Goal: Task Accomplishment & Management: Use online tool/utility

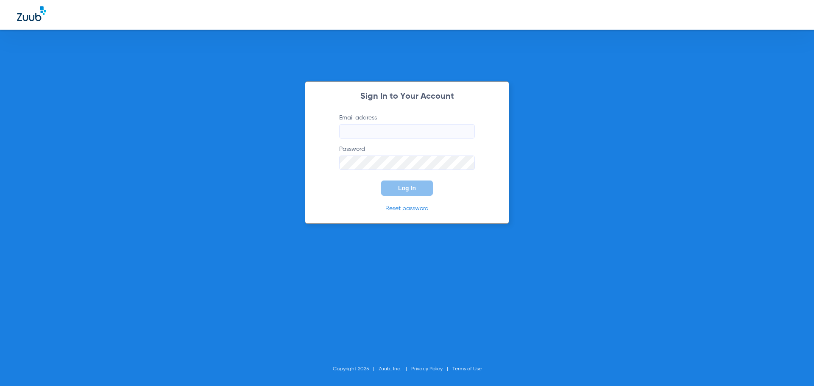
type input "[EMAIL_ADDRESS][DOMAIN_NAME]"
click at [402, 187] on span "Log In" at bounding box center [407, 188] width 18 height 7
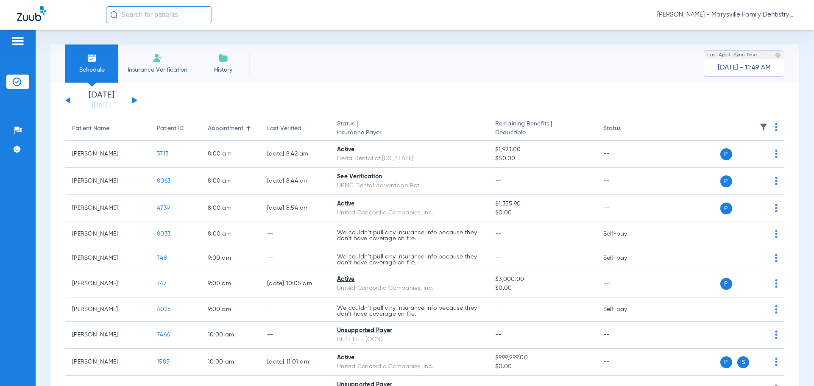
click at [166, 75] on li "Insurance Verification" at bounding box center [157, 64] width 78 height 38
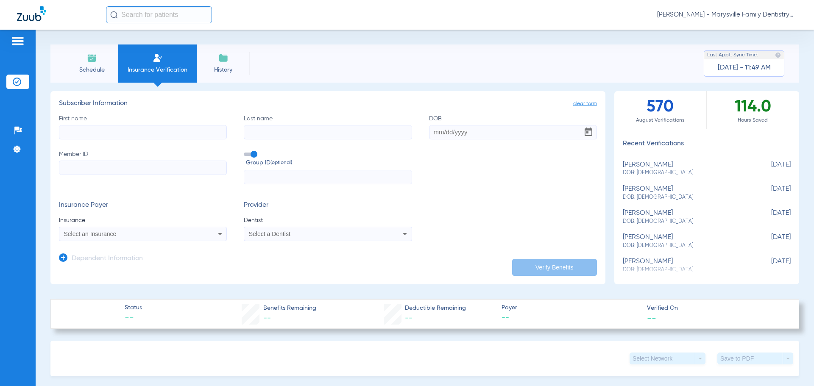
click at [90, 133] on input "First name" at bounding box center [143, 132] width 168 height 14
type input "[PERSON_NAME]"
type input "[DATE]"
click at [100, 169] on input "Member ID" at bounding box center [143, 168] width 168 height 14
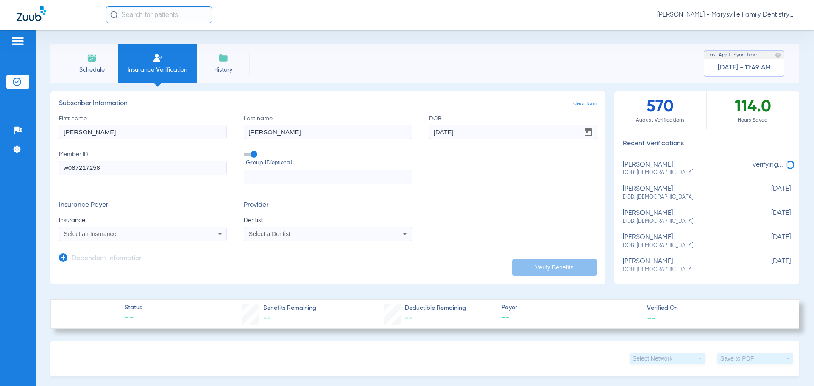
type input "w087217258"
click at [215, 235] on icon at bounding box center [220, 234] width 10 height 10
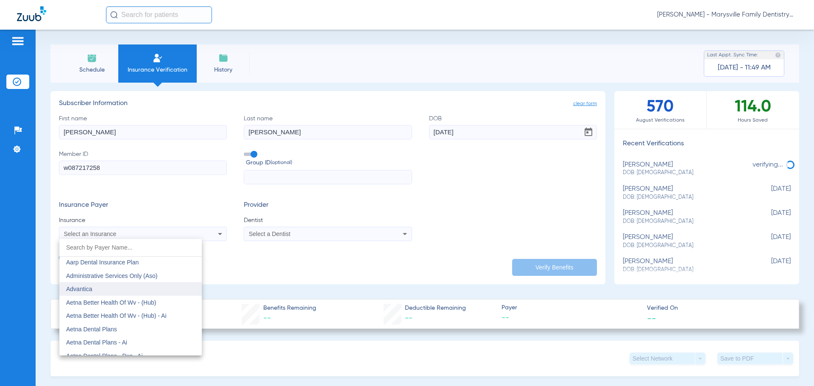
scroll to position [42, 0]
click at [116, 315] on span "Aetna Dental Plans" at bounding box center [91, 315] width 51 height 7
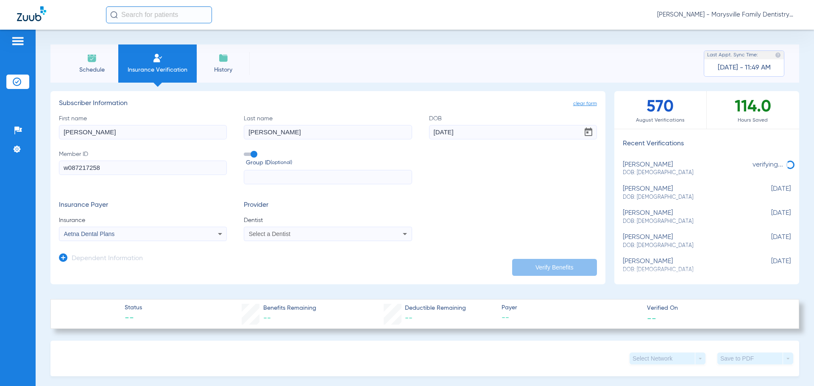
click at [403, 234] on icon at bounding box center [405, 234] width 4 height 2
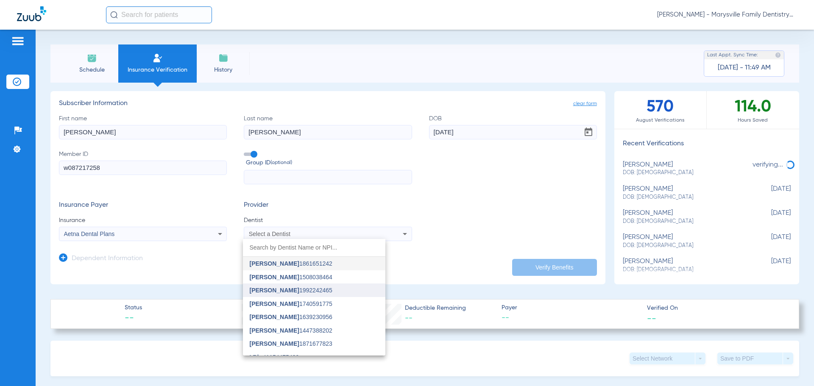
click at [318, 289] on span "[PERSON_NAME] 1992242465" at bounding box center [291, 291] width 83 height 6
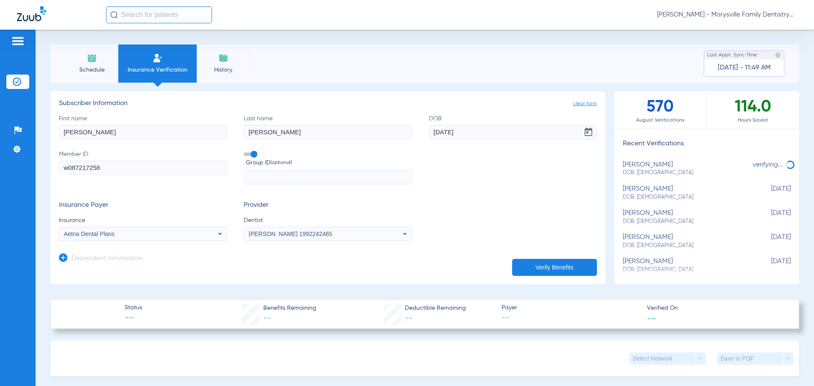
click at [532, 268] on button "Verify Benefits" at bounding box center [554, 267] width 85 height 17
click at [63, 259] on icon at bounding box center [63, 258] width 8 height 8
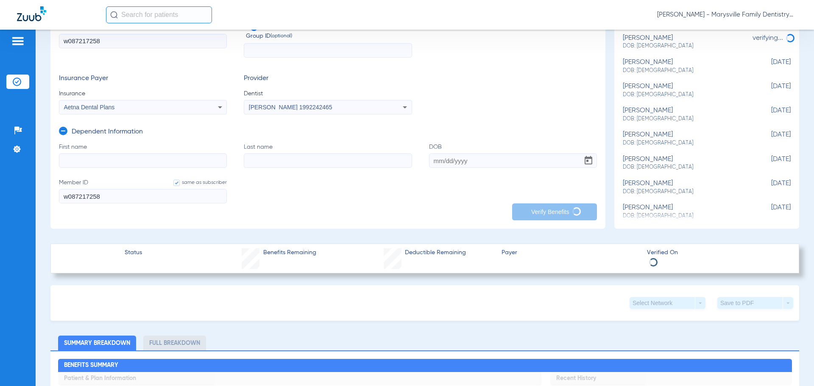
scroll to position [127, 0]
click at [96, 161] on input "First name" at bounding box center [143, 160] width 168 height 14
type input "[PERSON_NAME]"
type input "G"
type input "[PERSON_NAME]"
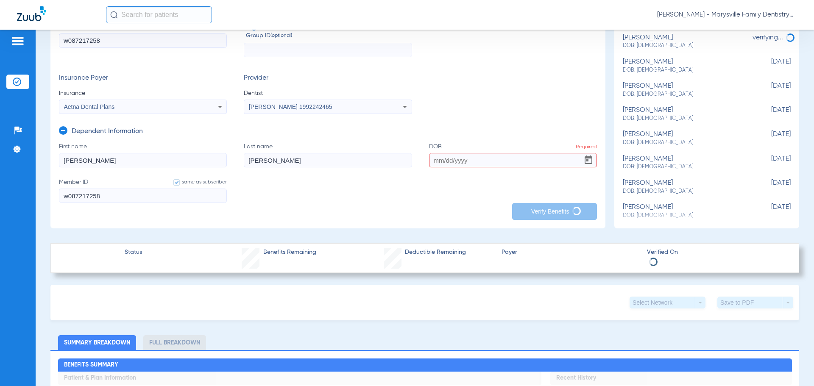
click at [476, 158] on input "DOB Required" at bounding box center [513, 160] width 168 height 14
type input "[DATE]"
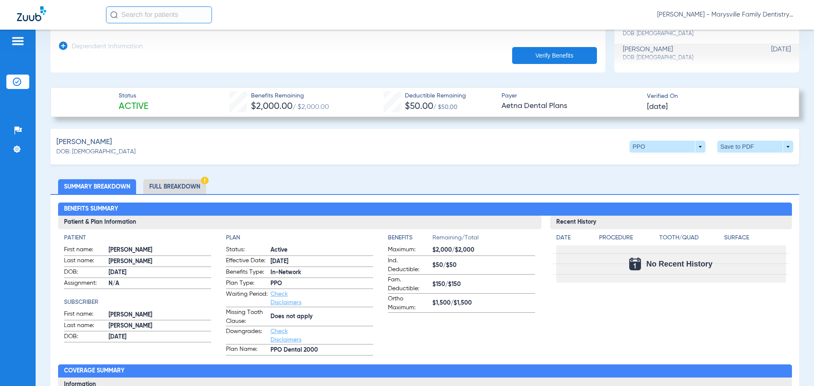
scroll to position [254, 0]
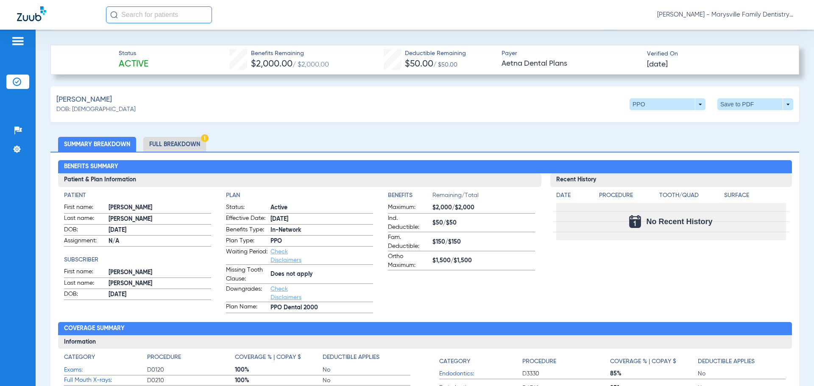
click at [204, 137] on img at bounding box center [205, 138] width 8 height 8
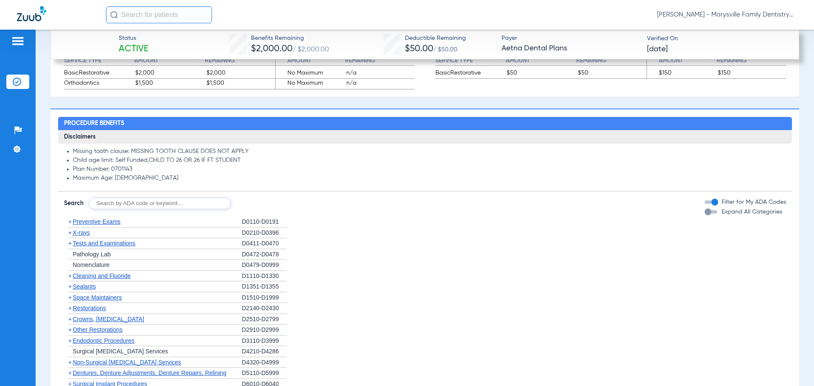
scroll to position [848, 0]
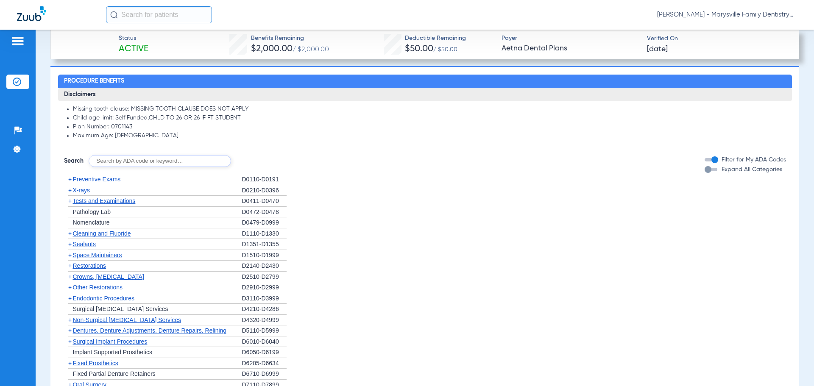
click at [81, 245] on span "Sealants" at bounding box center [84, 244] width 23 height 7
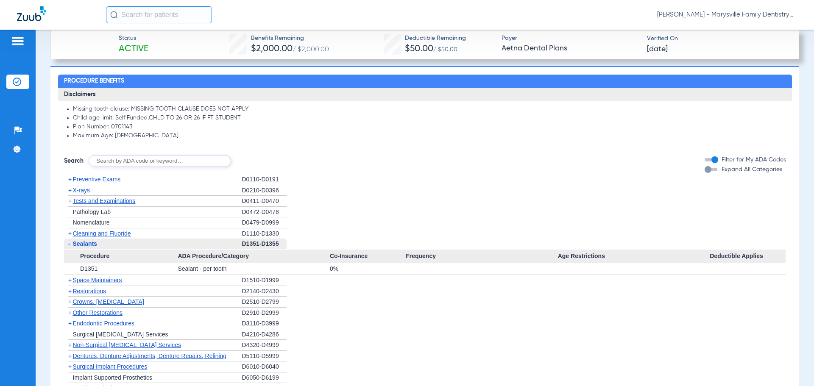
click at [114, 234] on span "Cleaning and Fluoride" at bounding box center [102, 233] width 58 height 7
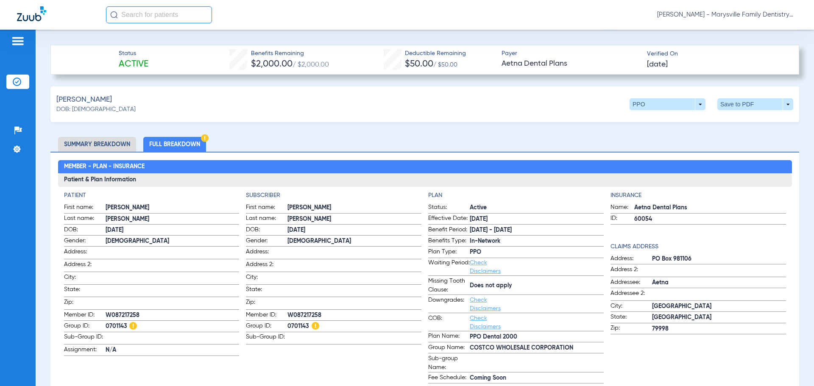
scroll to position [0, 0]
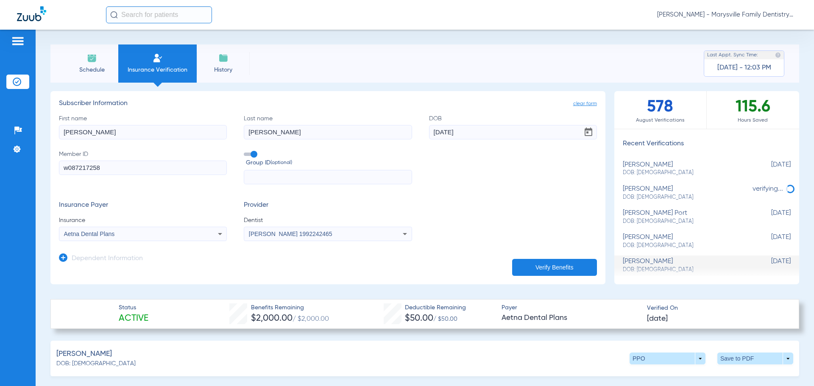
click at [766, 16] on span "[PERSON_NAME] - Marysville Family Dentistry" at bounding box center [727, 15] width 140 height 8
click at [765, 31] on span "Log out" at bounding box center [772, 30] width 33 height 6
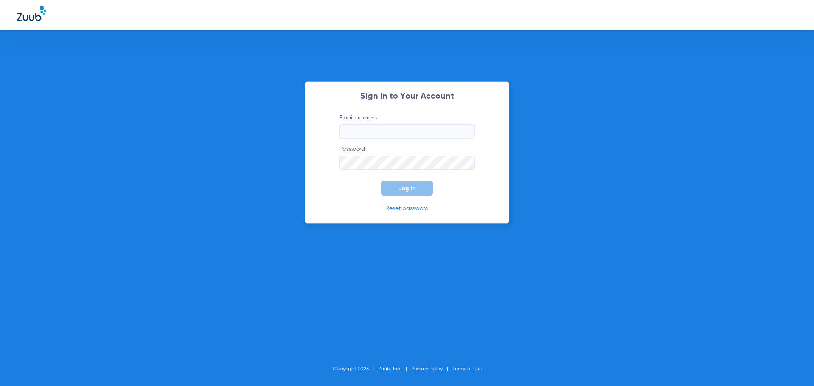
type input "[EMAIL_ADDRESS][DOMAIN_NAME]"
